Goal: Register for event/course

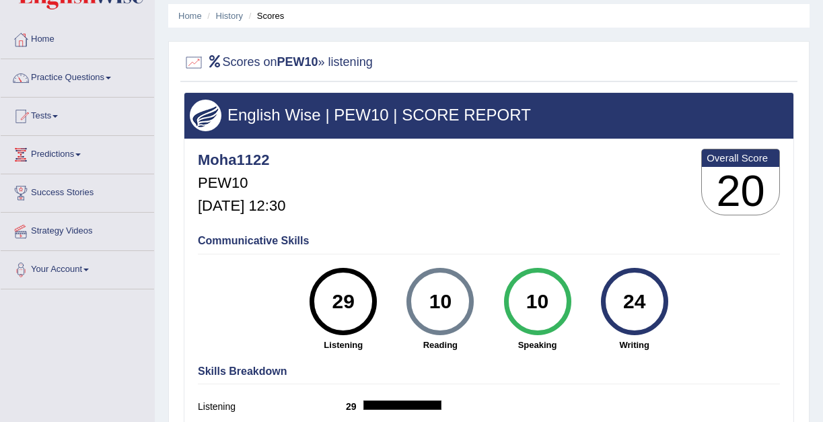
scroll to position [46, 0]
click at [47, 37] on link "Home" at bounding box center [78, 38] width 154 height 34
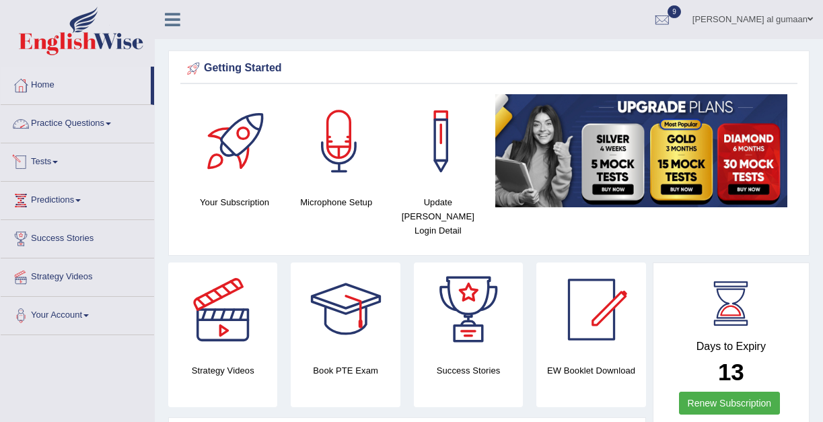
click at [47, 166] on link "Tests" at bounding box center [78, 160] width 154 height 34
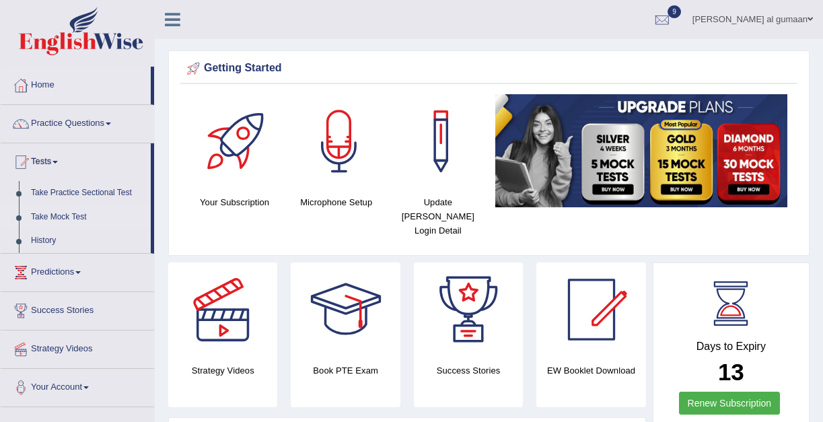
click at [57, 217] on link "Take Mock Test" at bounding box center [88, 217] width 126 height 24
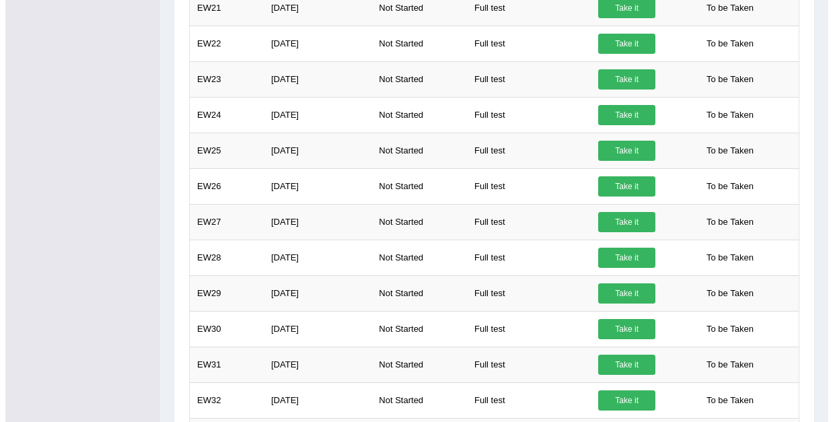
scroll to position [975, 0]
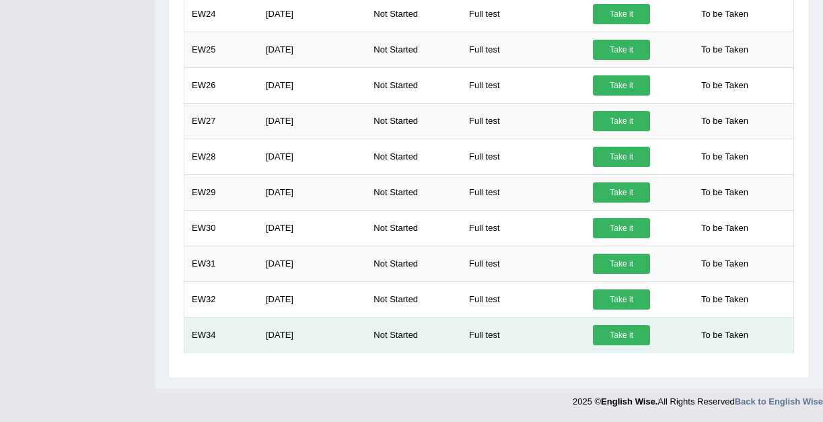
click at [615, 336] on link "Take it" at bounding box center [621, 335] width 57 height 20
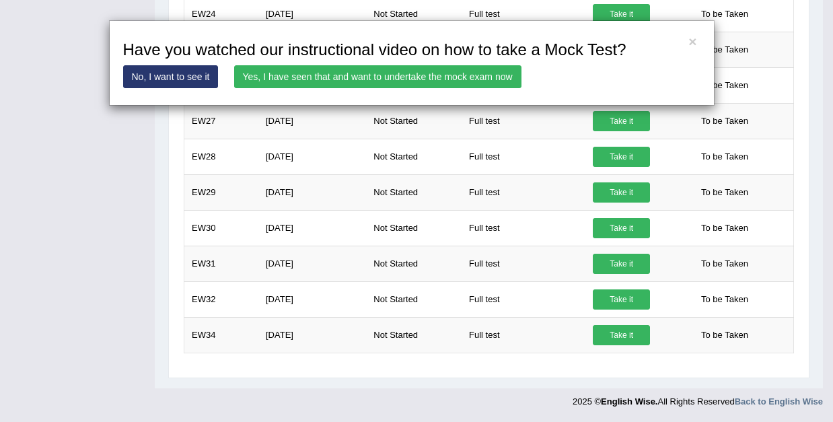
click at [384, 85] on link "Yes, I have seen that and want to undertake the mock exam now" at bounding box center [377, 76] width 287 height 23
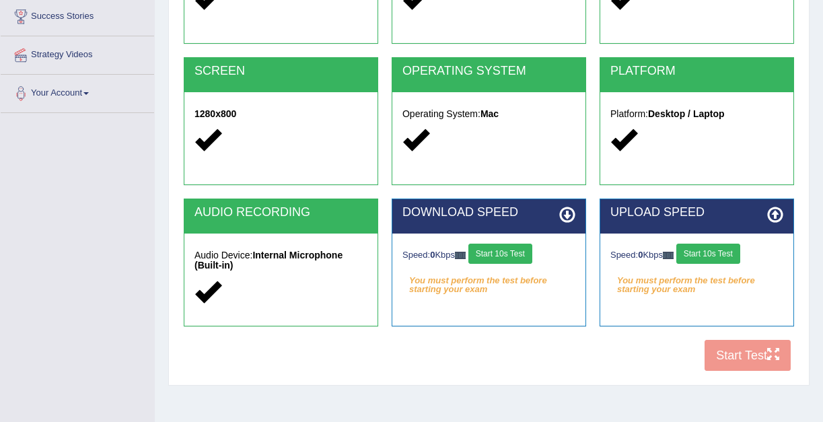
scroll to position [258, 0]
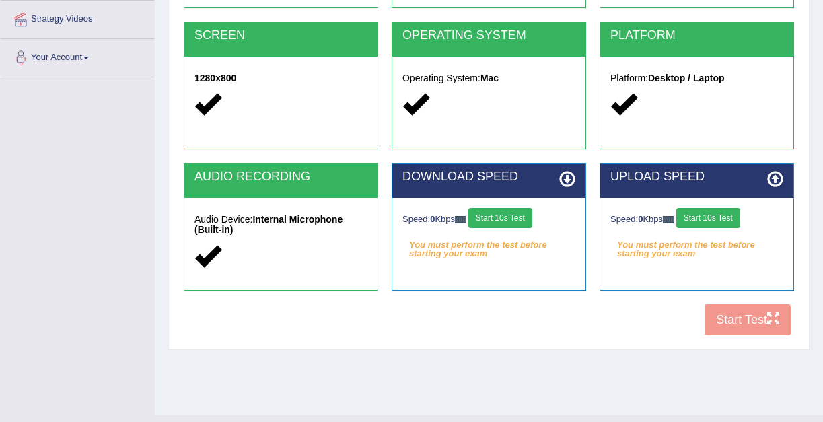
click at [489, 212] on button "Start 10s Test" at bounding box center [501, 218] width 64 height 20
click at [713, 215] on button "Start 10s Test" at bounding box center [709, 218] width 64 height 20
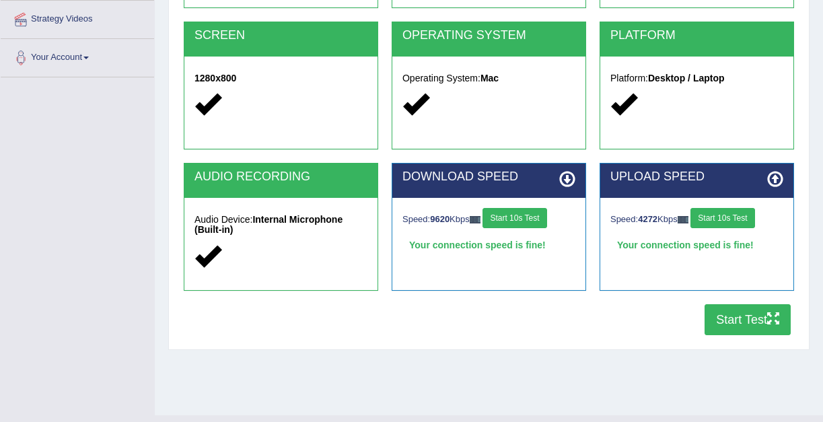
click at [761, 333] on button "Start Test" at bounding box center [748, 319] width 86 height 31
